Goal: Task Accomplishment & Management: Use online tool/utility

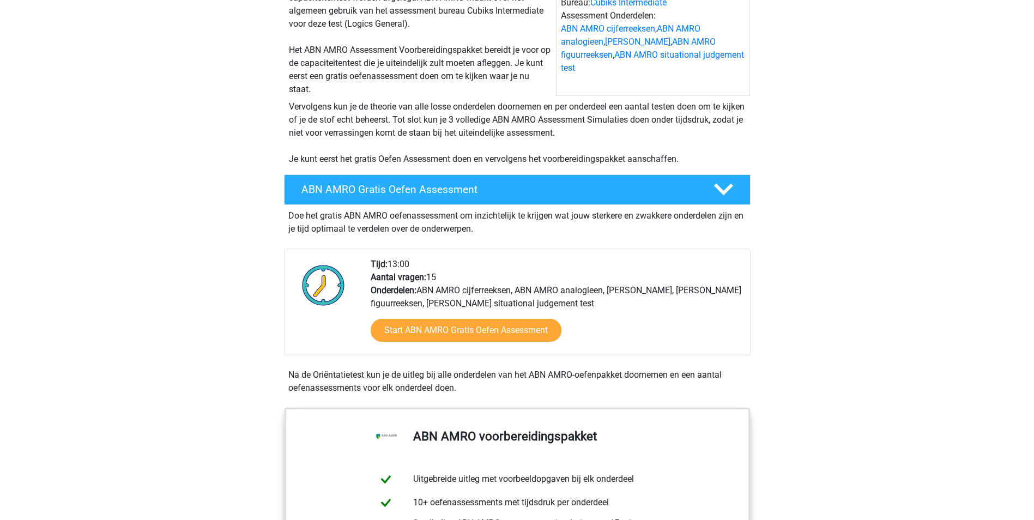
scroll to position [164, 0]
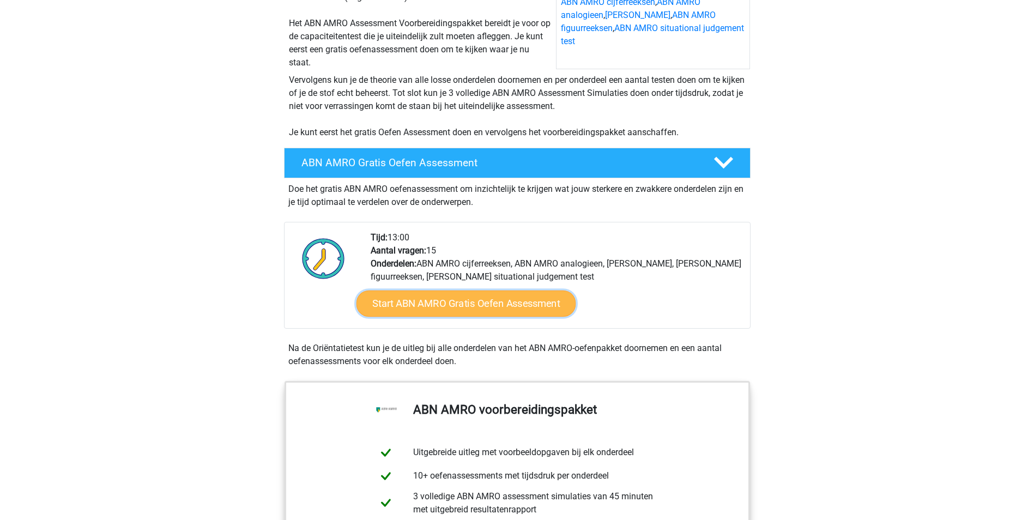
click at [454, 299] on link "Start ABN AMRO Gratis Oefen Assessment" at bounding box center [466, 304] width 220 height 26
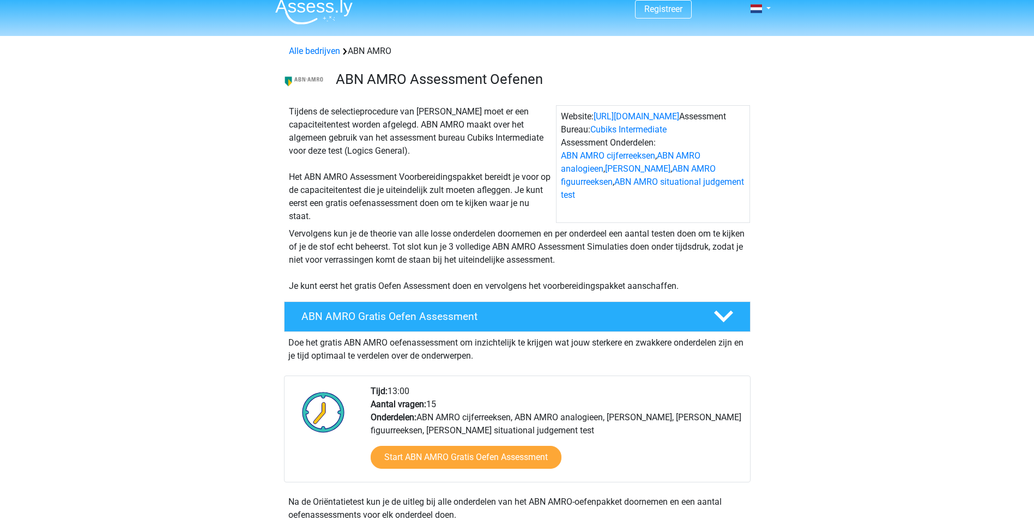
scroll to position [0, 0]
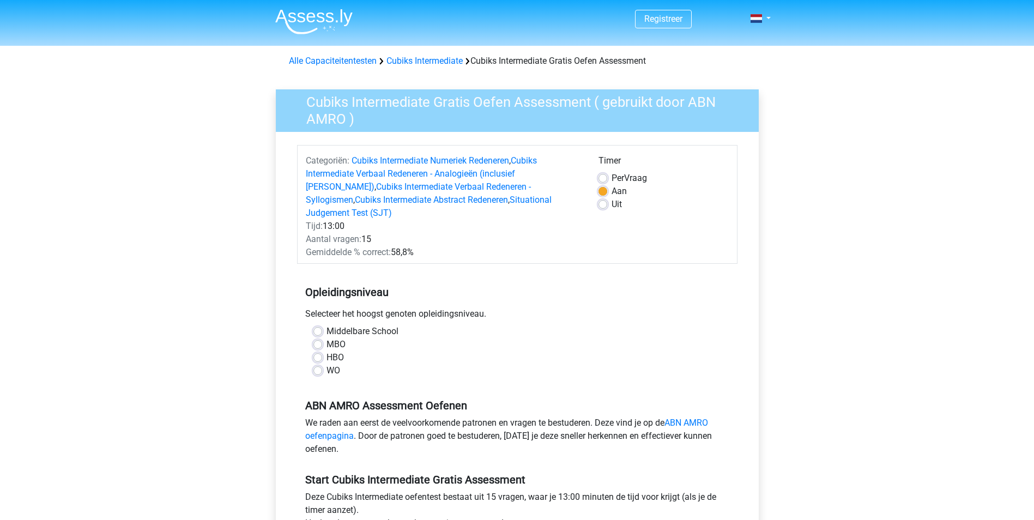
click at [327, 364] on label "WO" at bounding box center [334, 370] width 14 height 13
click at [322, 364] on input "WO" at bounding box center [318, 369] width 9 height 11
radio input "true"
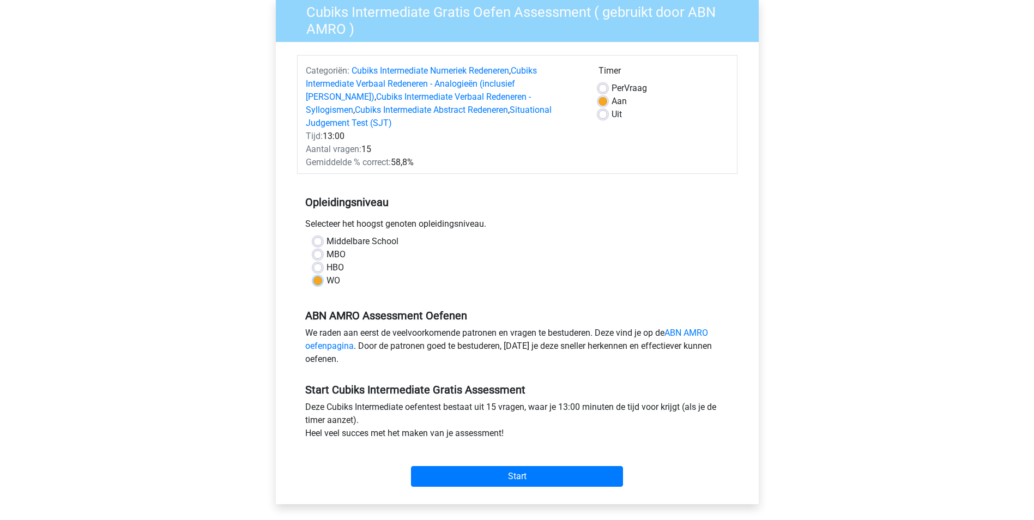
scroll to position [109, 0]
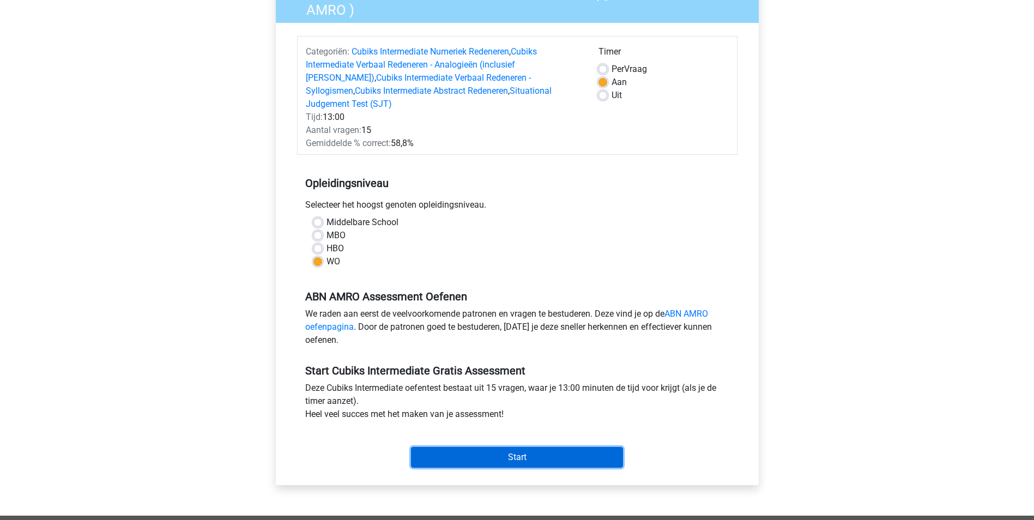
click at [515, 447] on input "Start" at bounding box center [517, 457] width 212 height 21
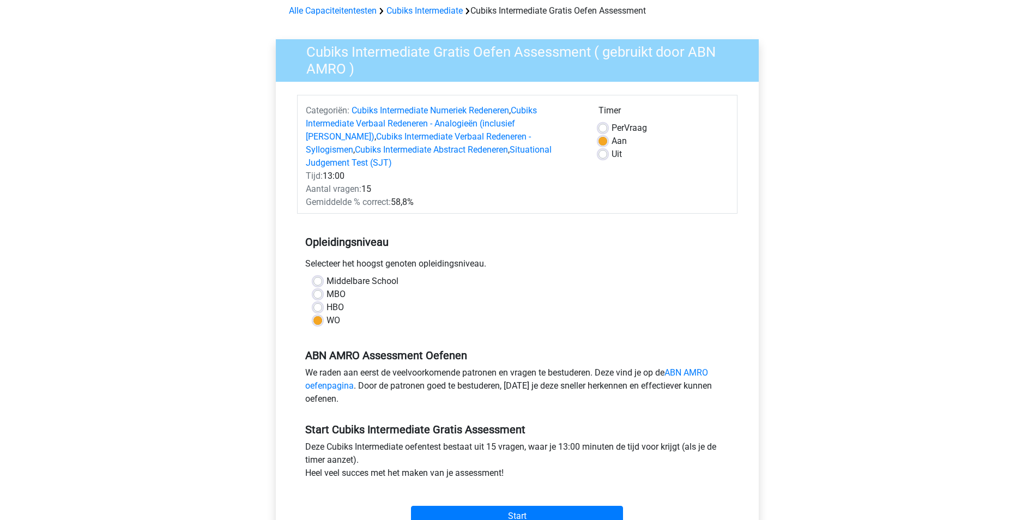
scroll to position [0, 0]
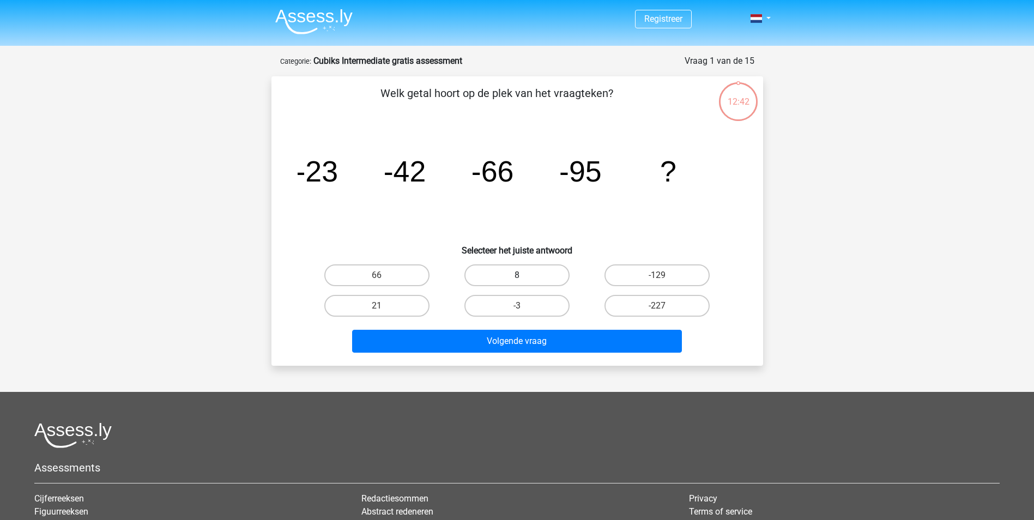
click at [522, 269] on label "8" at bounding box center [517, 275] width 105 height 22
click at [522, 275] on input "8" at bounding box center [520, 278] width 7 height 7
radio input "true"
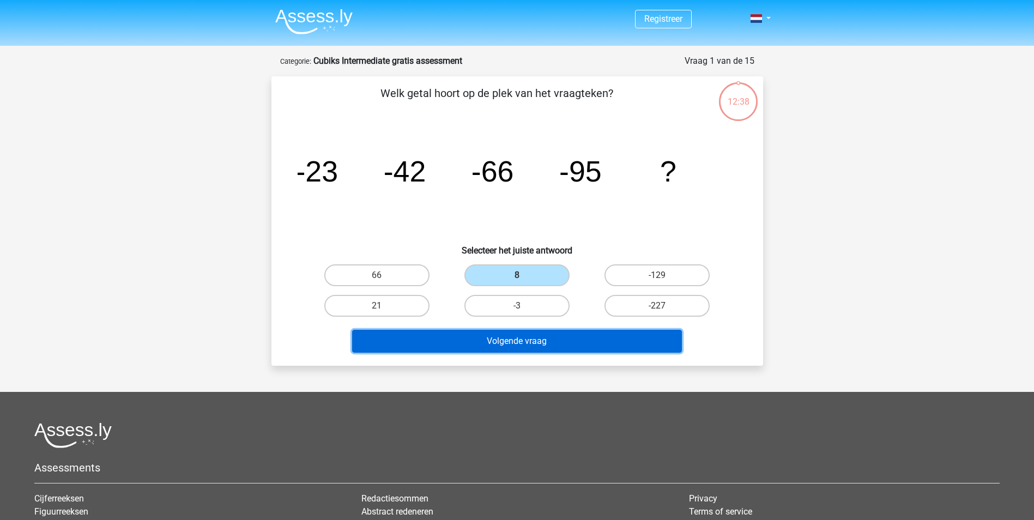
click at [546, 339] on button "Volgende vraag" at bounding box center [517, 341] width 330 height 23
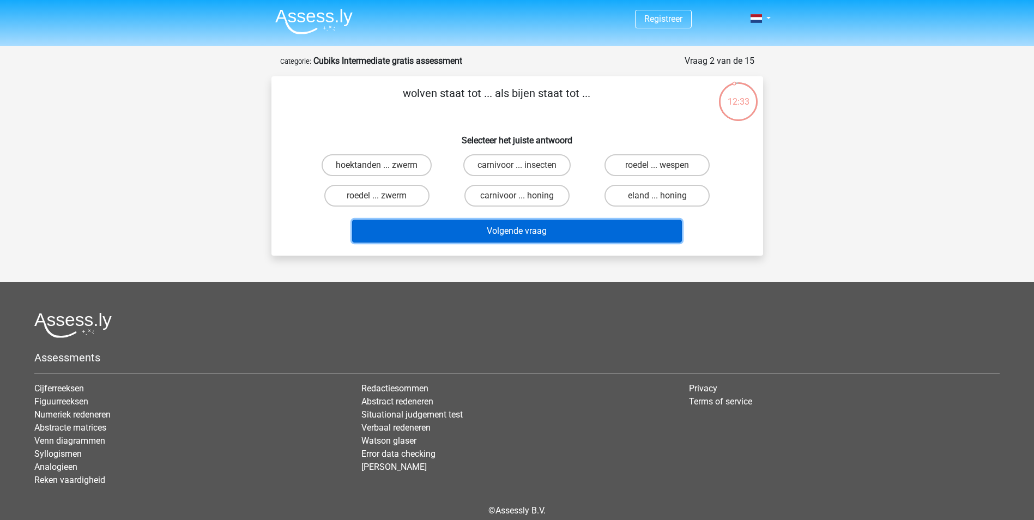
click at [568, 233] on button "Volgende vraag" at bounding box center [517, 231] width 330 height 23
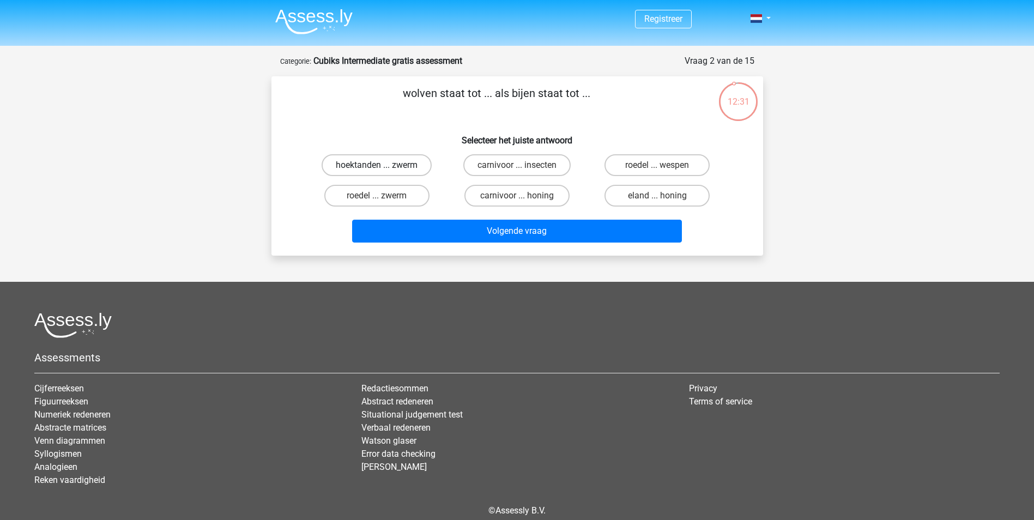
click at [359, 164] on label "hoektanden ... zwerm" at bounding box center [377, 165] width 110 height 22
click at [377, 165] on input "hoektanden ... zwerm" at bounding box center [380, 168] width 7 height 7
radio input "true"
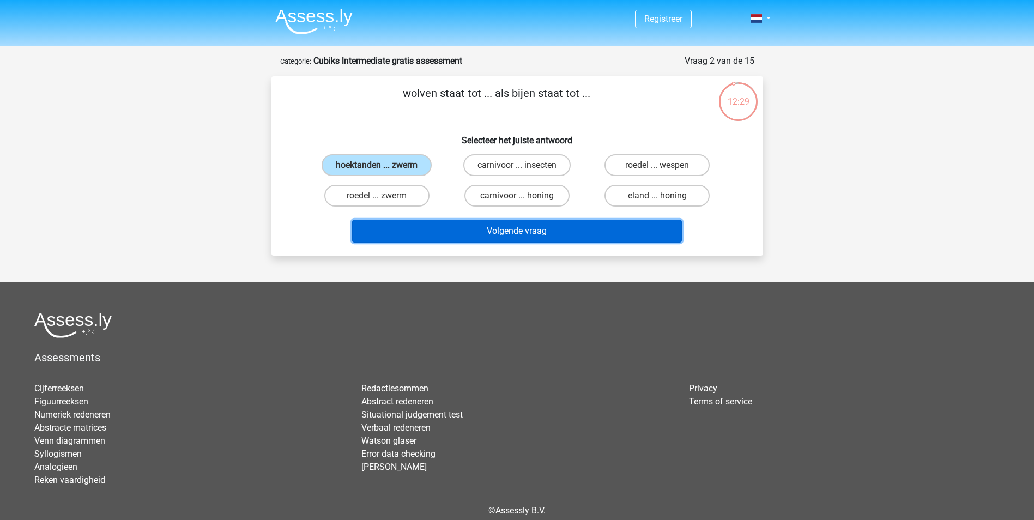
click at [467, 231] on button "Volgende vraag" at bounding box center [517, 231] width 330 height 23
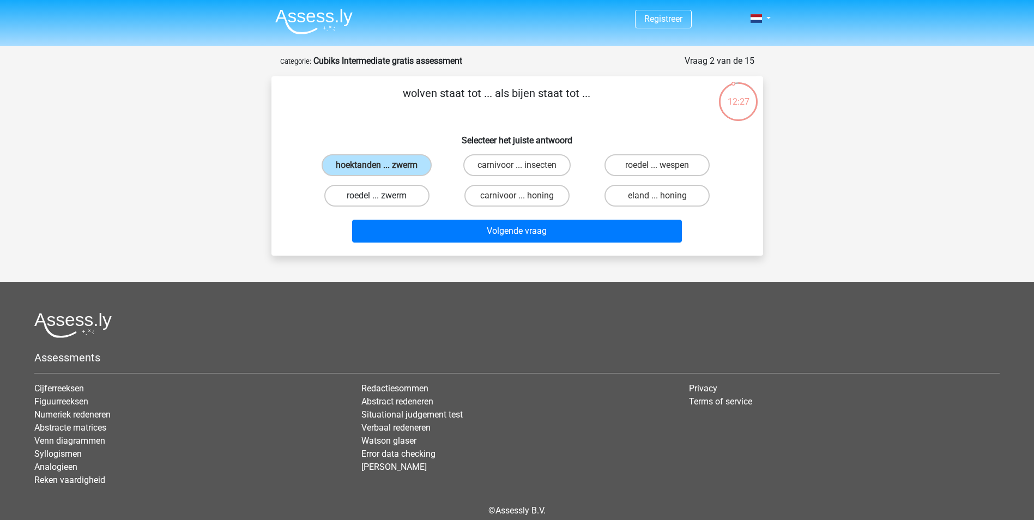
click at [360, 198] on label "roedel ... zwerm" at bounding box center [376, 196] width 105 height 22
click at [377, 198] on input "roedel ... zwerm" at bounding box center [380, 199] width 7 height 7
radio input "true"
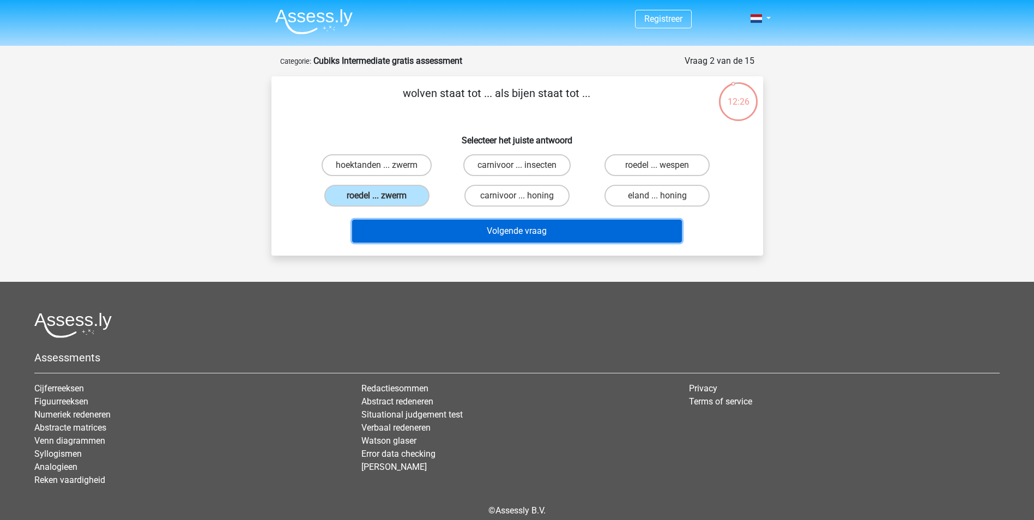
click at [432, 229] on button "Volgende vraag" at bounding box center [517, 231] width 330 height 23
